Goal: Information Seeking & Learning: Learn about a topic

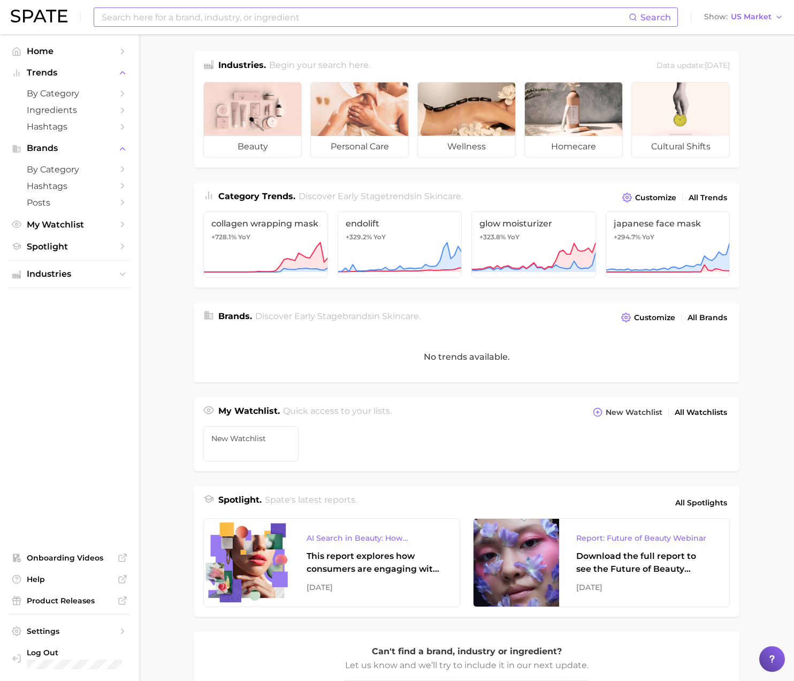
click at [292, 19] on input at bounding box center [365, 17] width 528 height 18
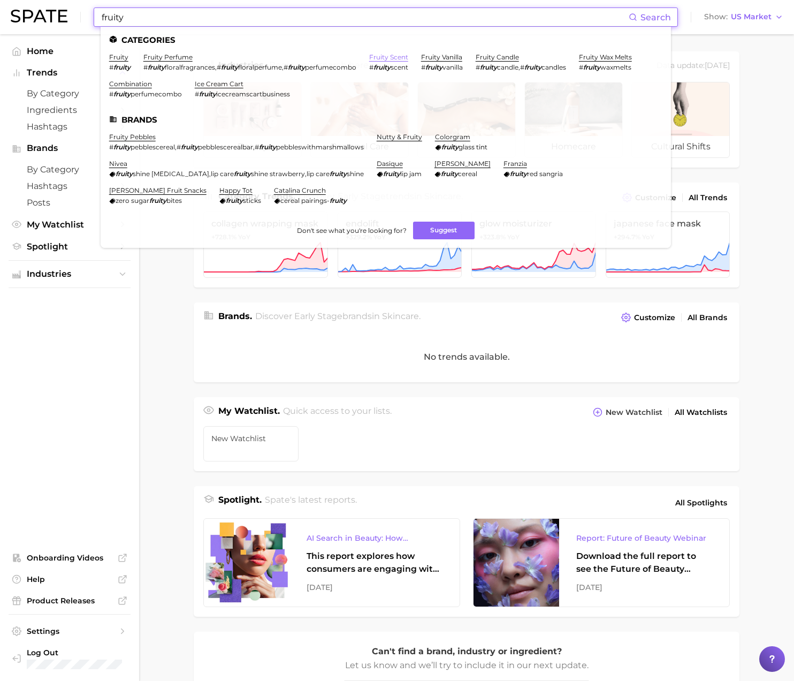
type input "fruity"
click at [388, 55] on link "fruity scent" at bounding box center [388, 57] width 39 height 8
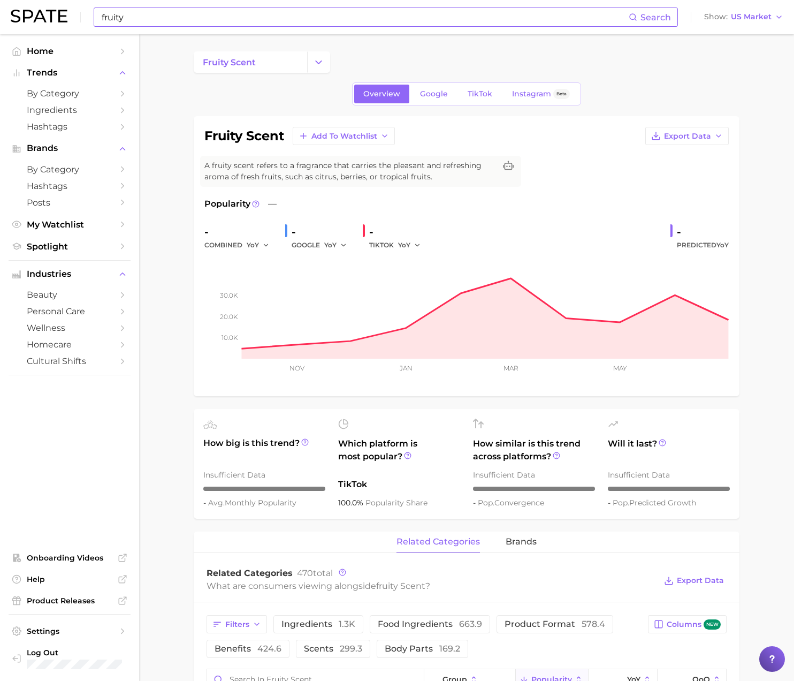
click at [136, 19] on input "fruity" at bounding box center [365, 17] width 528 height 18
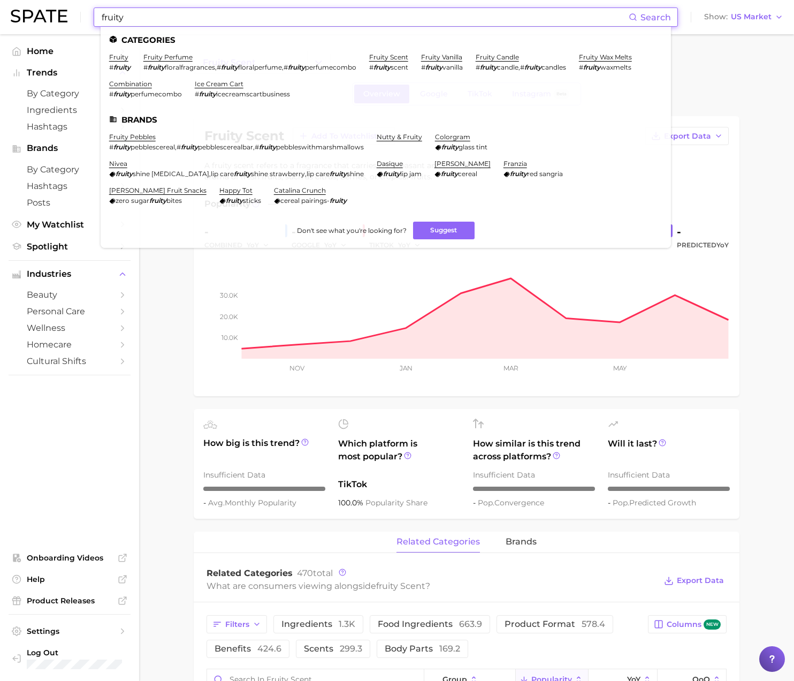
click at [136, 19] on input "fruity" at bounding box center [365, 17] width 528 height 18
